Goal: Communication & Community: Ask a question

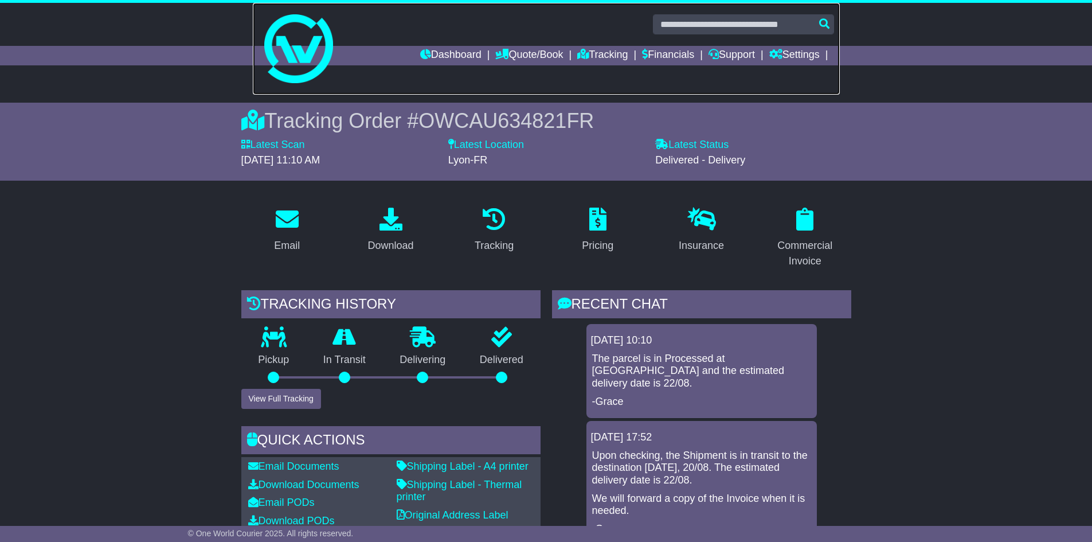
click at [595, 45] on link at bounding box center [546, 49] width 587 height 92
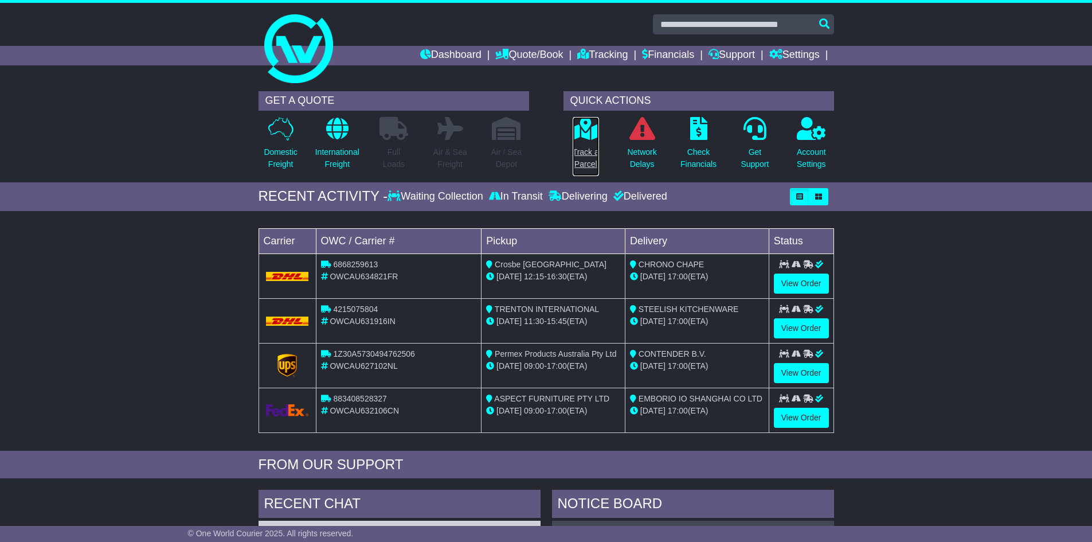
click at [583, 153] on p "Track a Parcel" at bounding box center [586, 158] width 26 height 24
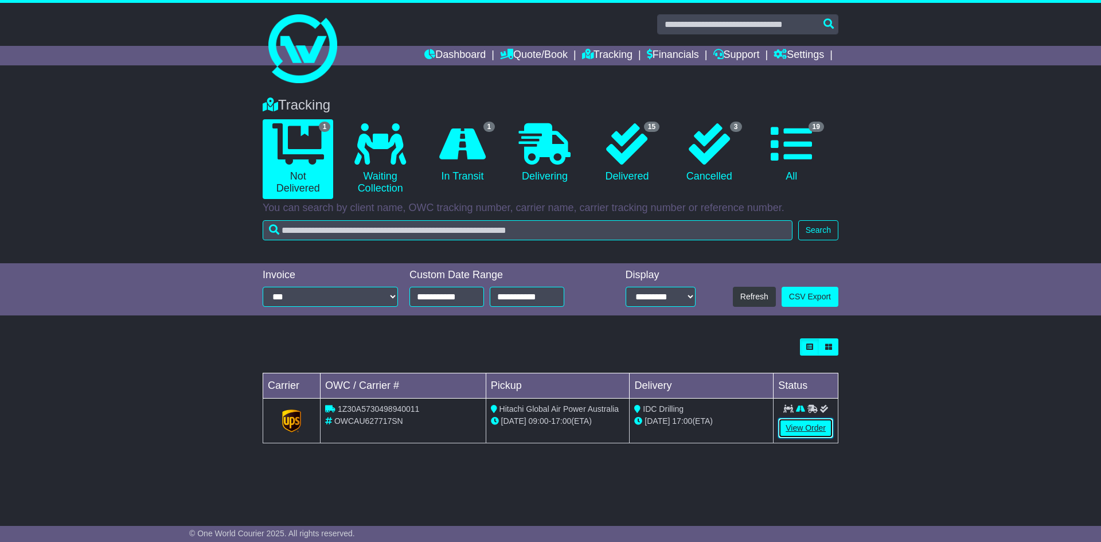
click at [819, 429] on link "View Order" at bounding box center [805, 428] width 55 height 20
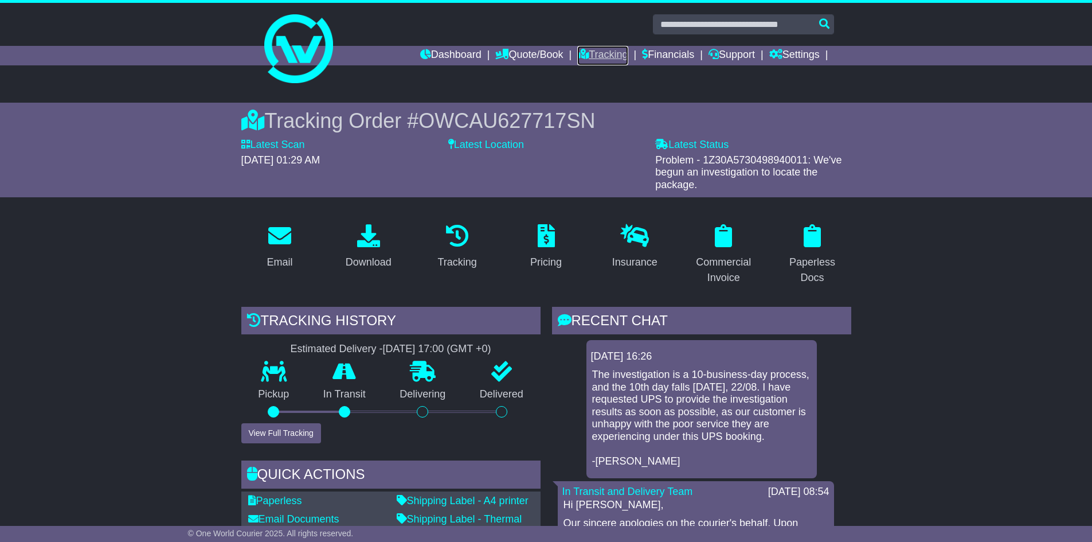
click at [580, 55] on link "Tracking" at bounding box center [602, 55] width 50 height 19
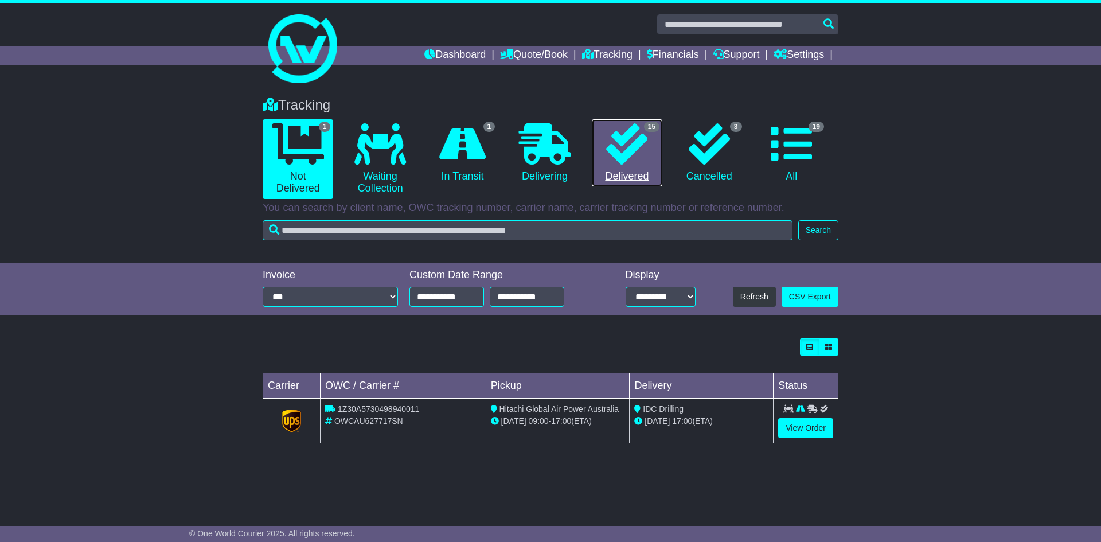
click at [632, 160] on icon at bounding box center [626, 143] width 41 height 41
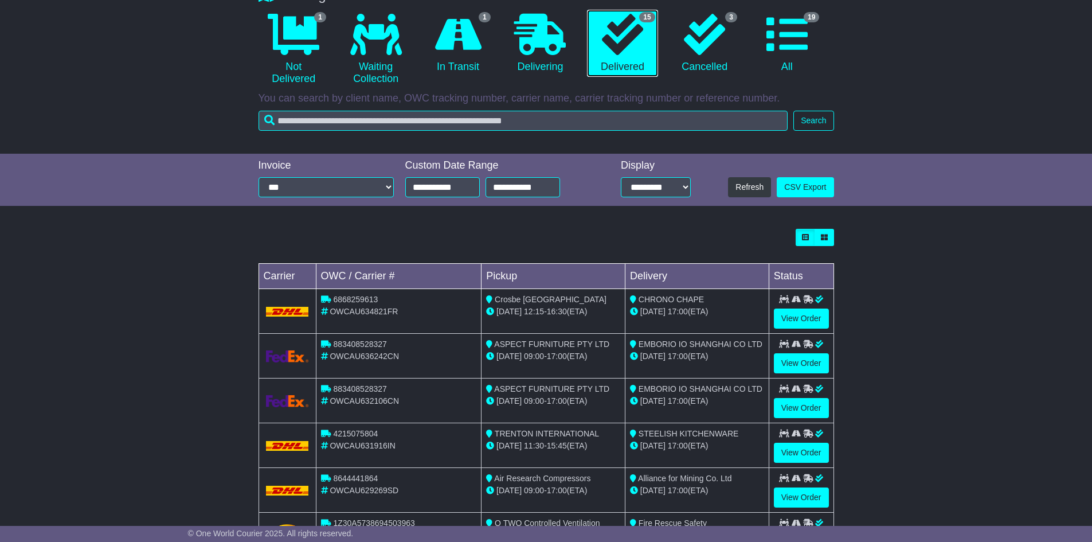
scroll to position [115, 0]
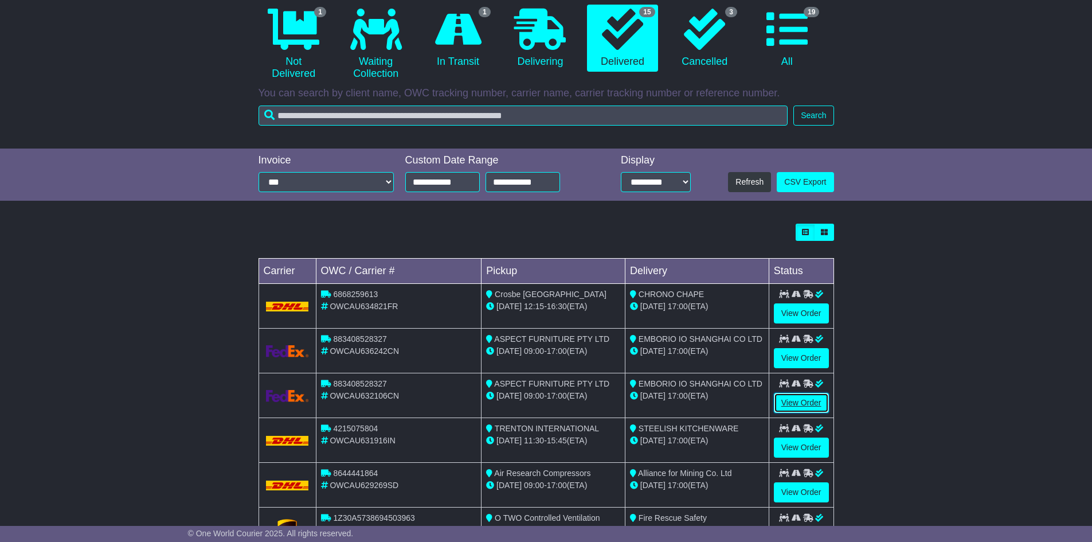
click at [788, 405] on link "View Order" at bounding box center [801, 403] width 55 height 20
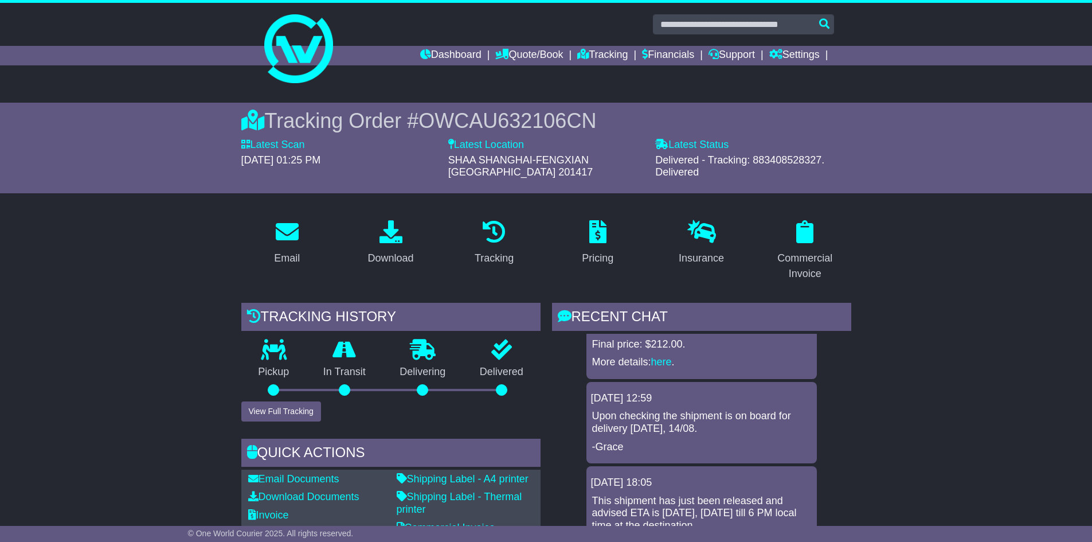
scroll to position [229, 0]
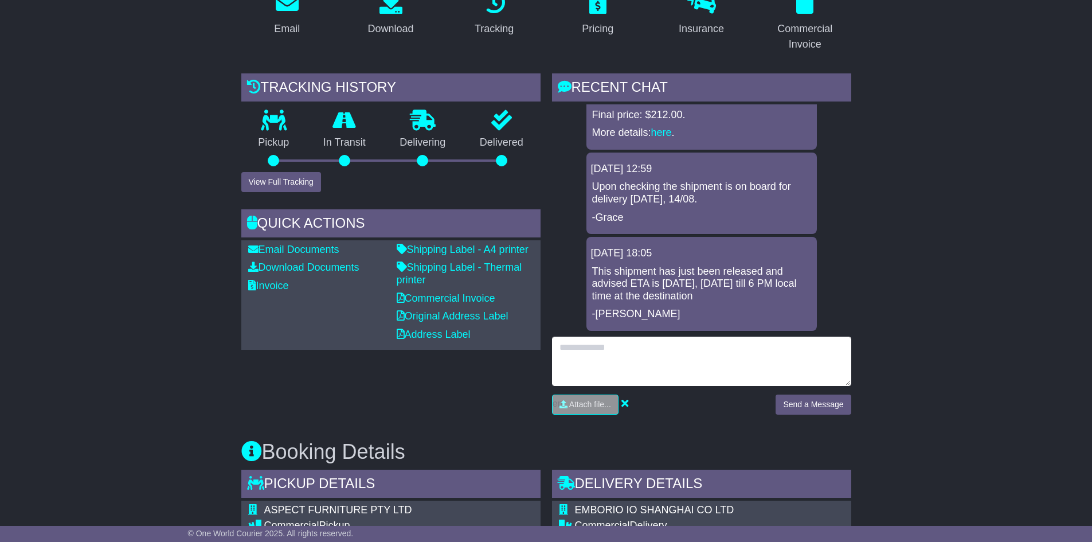
click at [663, 350] on textarea at bounding box center [701, 361] width 299 height 49
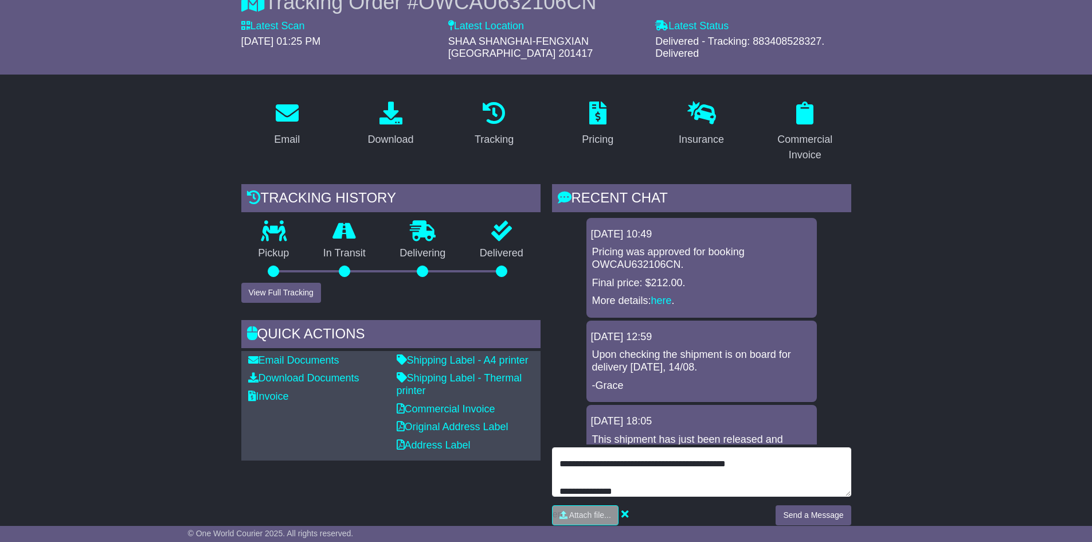
scroll to position [115, 0]
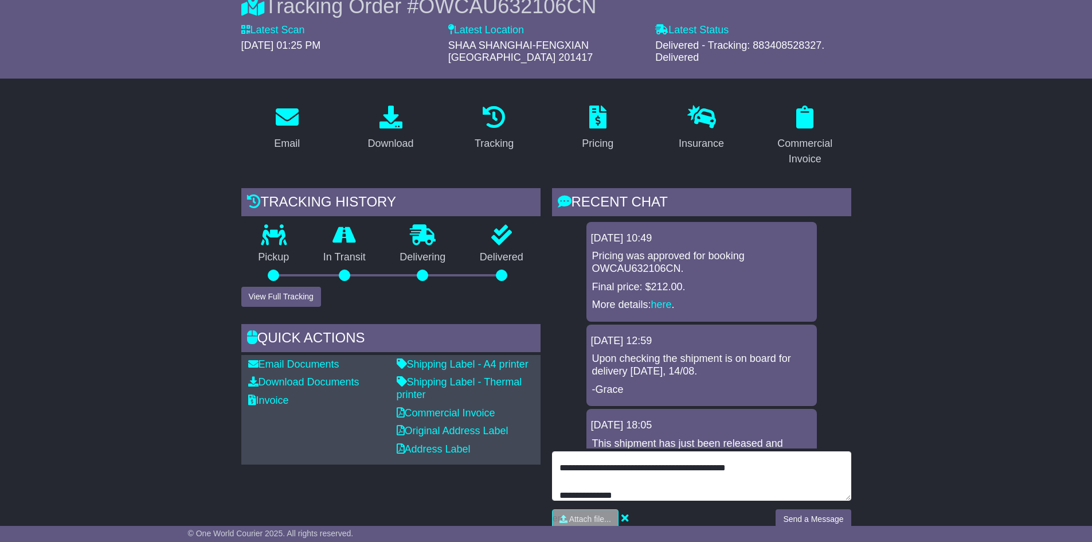
type textarea "**********"
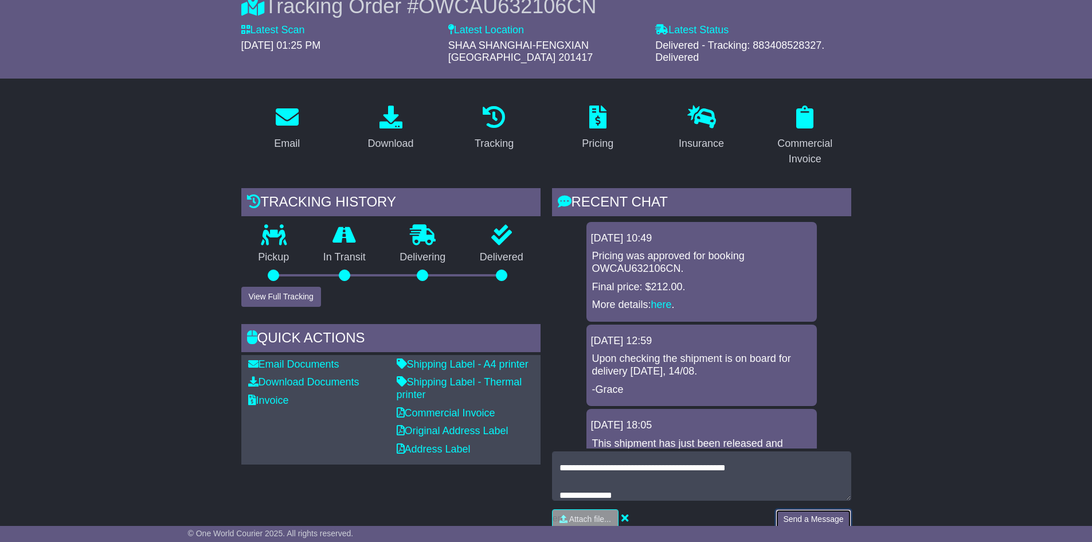
click at [810, 514] on button "Send a Message" at bounding box center [813, 519] width 75 height 20
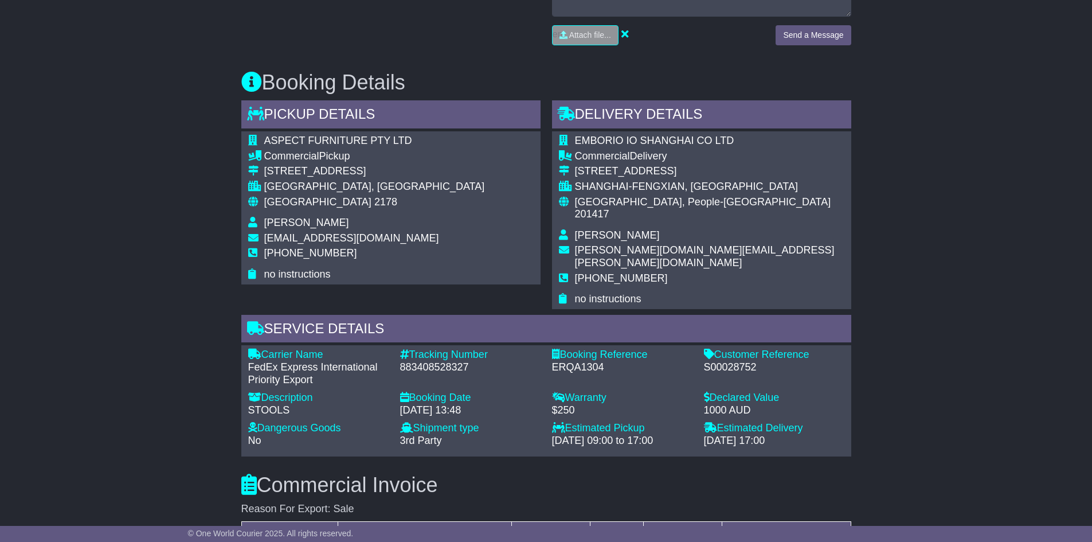
scroll to position [631, 0]
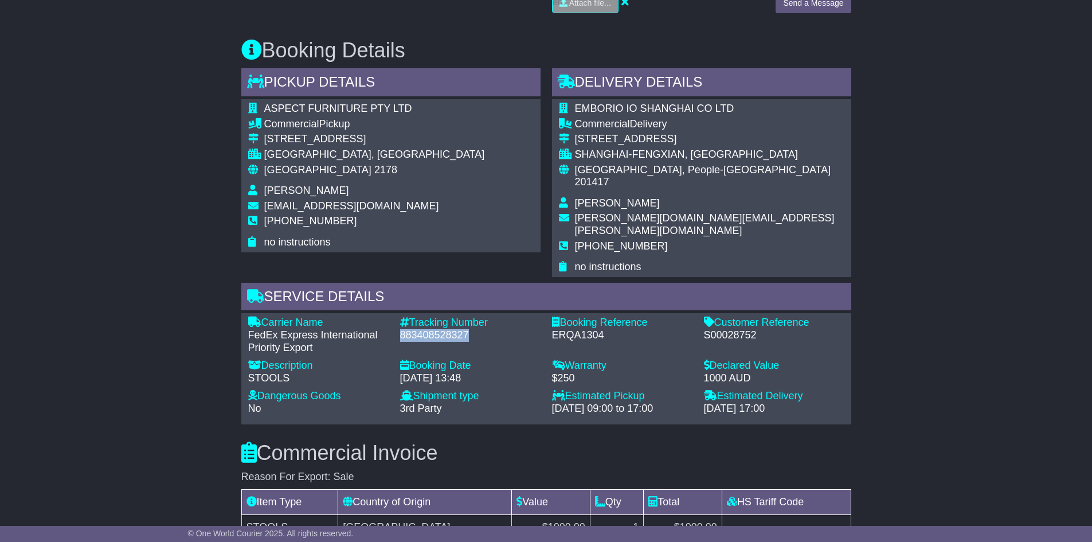
drag, startPoint x: 399, startPoint y: 311, endPoint x: 488, endPoint y: 310, distance: 89.5
click at [488, 317] on div "Tracking Number - 883408528327" at bounding box center [470, 335] width 152 height 37
copy div "883408528327"
